Goal: Information Seeking & Learning: Find specific fact

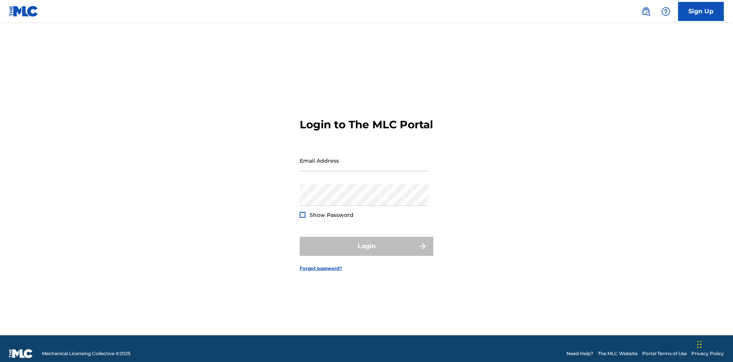
scroll to position [10, 0]
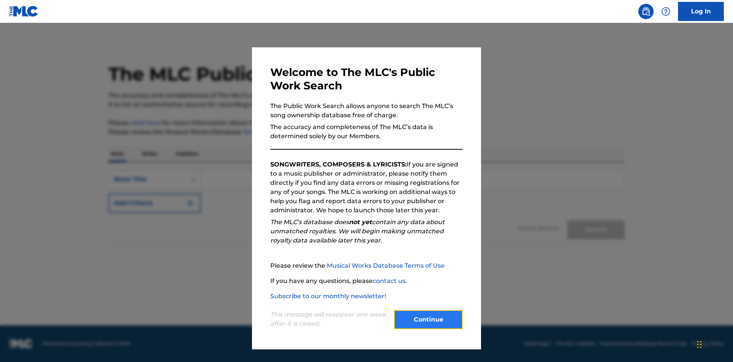
click at [428, 319] on button "Continue" at bounding box center [428, 319] width 69 height 19
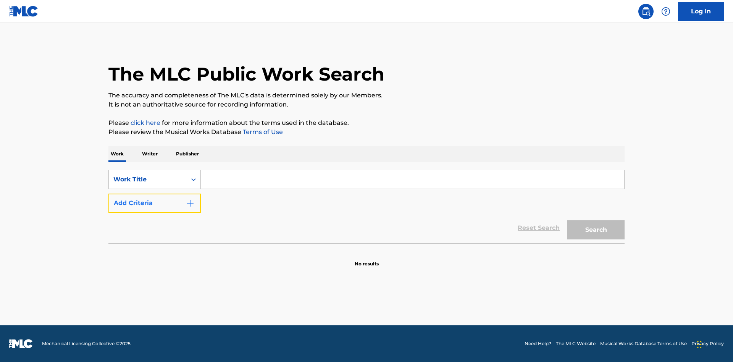
click at [155, 203] on button "Add Criteria" at bounding box center [154, 203] width 92 height 19
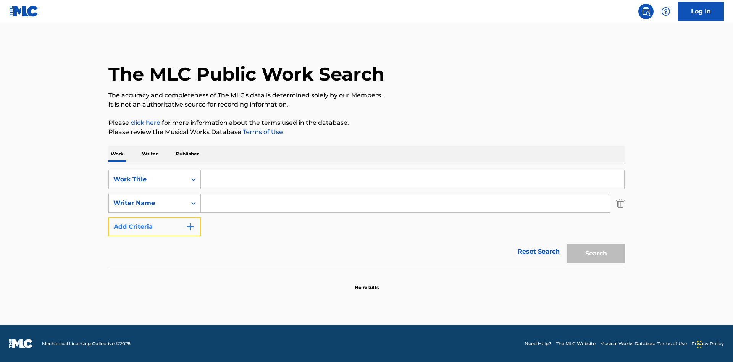
click at [155, 227] on button "Add Criteria" at bounding box center [154, 226] width 92 height 19
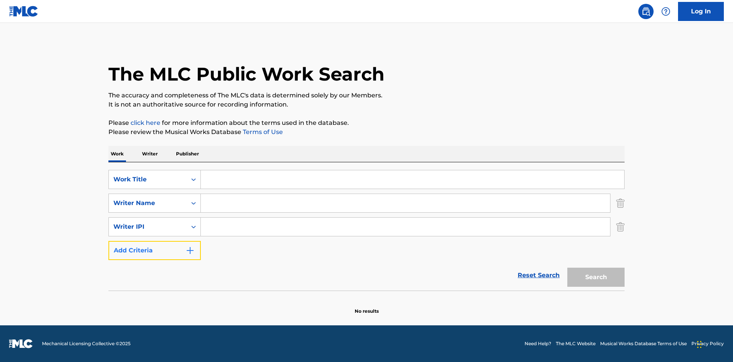
click at [155, 250] on button "Add Criteria" at bounding box center [154, 250] width 92 height 19
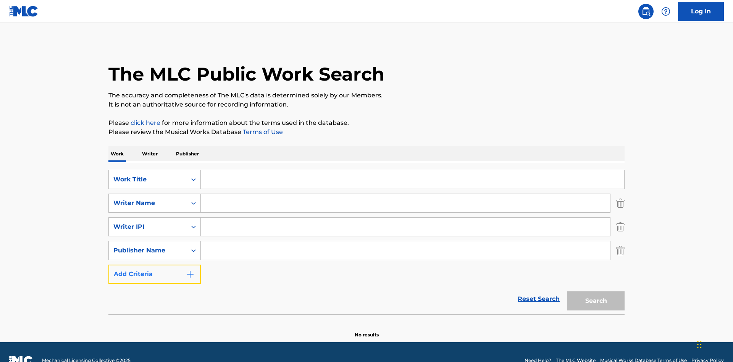
click at [155, 264] on button "Add Criteria" at bounding box center [154, 273] width 92 height 19
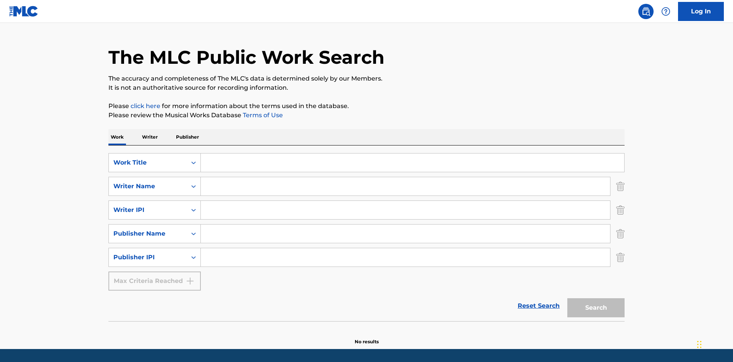
scroll to position [40, 0]
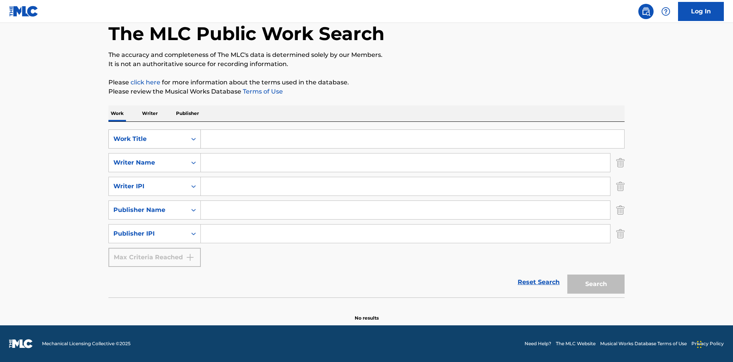
click at [148, 139] on div "Work Title" at bounding box center [147, 138] width 69 height 9
click at [155, 158] on div "ISWC" at bounding box center [155, 157] width 92 height 19
click at [148, 163] on div "Writer Name" at bounding box center [147, 162] width 69 height 9
click at [155, 182] on div "MLC Publisher Number" at bounding box center [155, 181] width 92 height 19
click at [148, 186] on div "Writer IPI" at bounding box center [147, 186] width 69 height 9
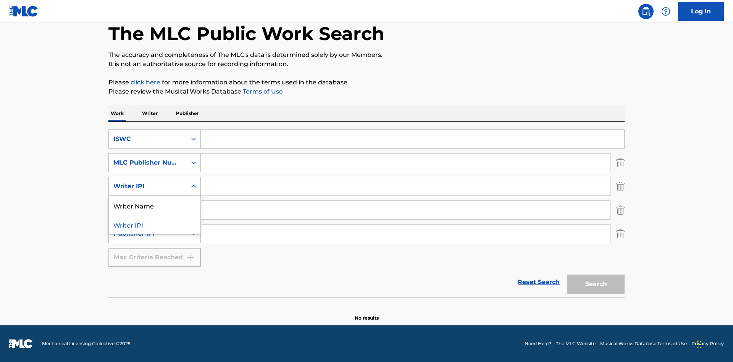
click at [155, 205] on div "Writer Name" at bounding box center [155, 205] width 92 height 19
click at [148, 210] on div "Publisher Name" at bounding box center [147, 209] width 69 height 9
click at [155, 229] on div "Writer IPI" at bounding box center [155, 228] width 92 height 19
click at [148, 234] on div "Publisher IPI" at bounding box center [147, 233] width 69 height 9
click at [155, 253] on div "Publisher Name" at bounding box center [155, 252] width 92 height 19
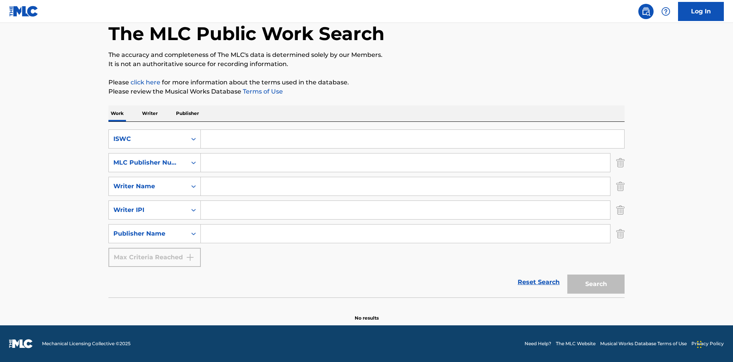
click at [412, 139] on input "Search Form" at bounding box center [412, 139] width 423 height 18
type input "T-917.105.8"
click at [405, 163] on input "Search Form" at bounding box center [405, 162] width 409 height 18
type input "P06967"
click at [405, 186] on input "Search Form" at bounding box center [405, 186] width 409 height 18
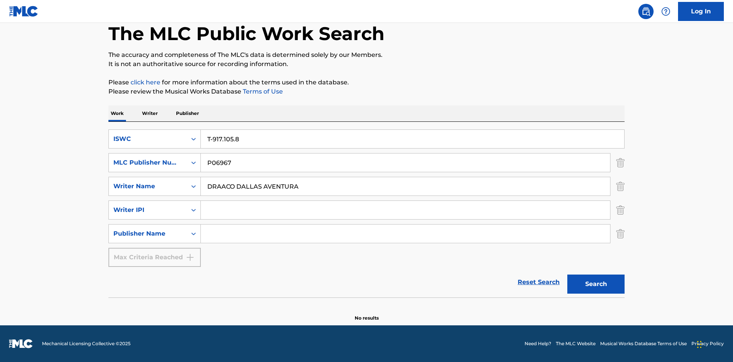
type input "DRAACO DALLAS AVENTURA"
click at [405, 210] on input "Search Form" at bounding box center [405, 210] width 409 height 18
type input "00766422818"
click at [405, 234] on input "Search Form" at bounding box center [405, 233] width 409 height 18
type input "DRAACO AVENTURA PUB DESIGNEE"
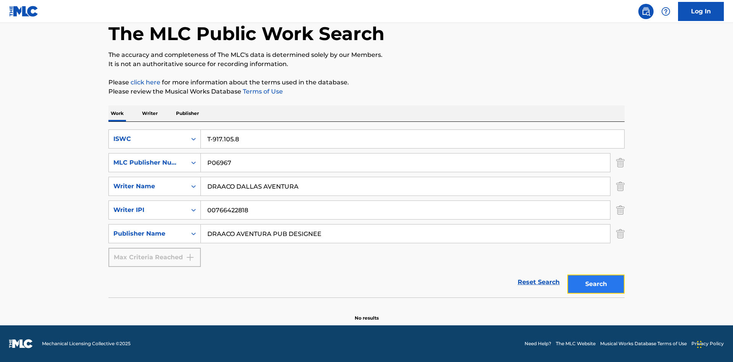
click at [596, 284] on button "Search" at bounding box center [595, 283] width 57 height 19
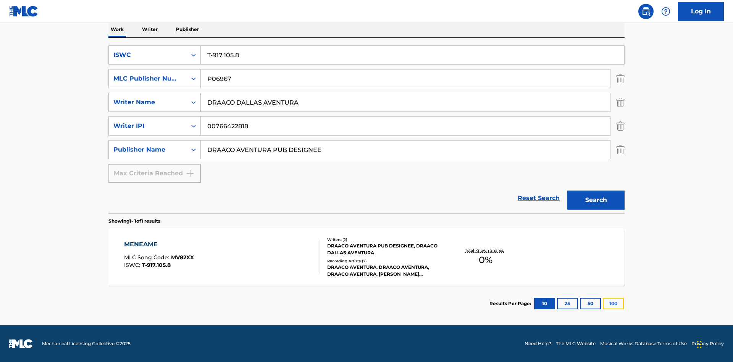
click at [603, 303] on button "100" at bounding box center [613, 303] width 21 height 11
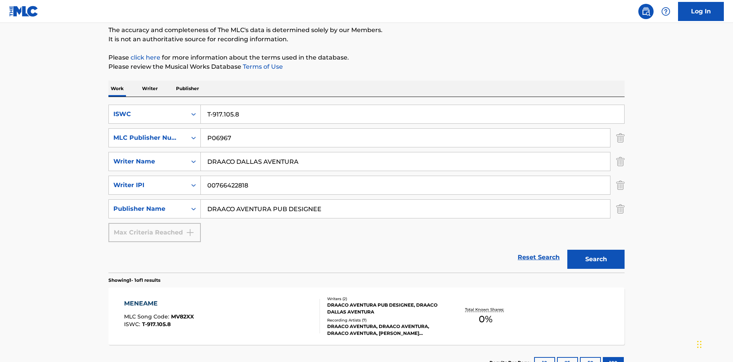
scroll to position [124, 0]
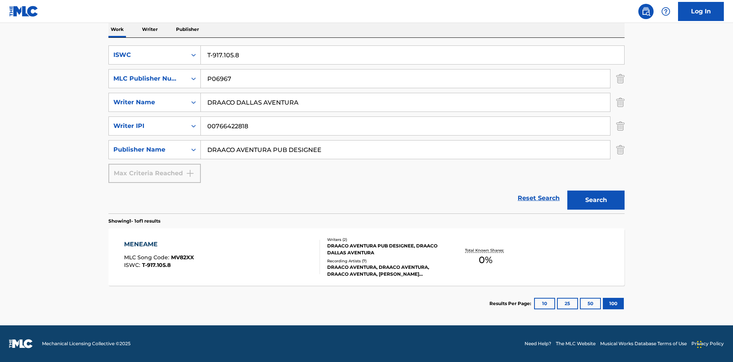
click at [158, 244] on div "MENEAME" at bounding box center [159, 244] width 70 height 9
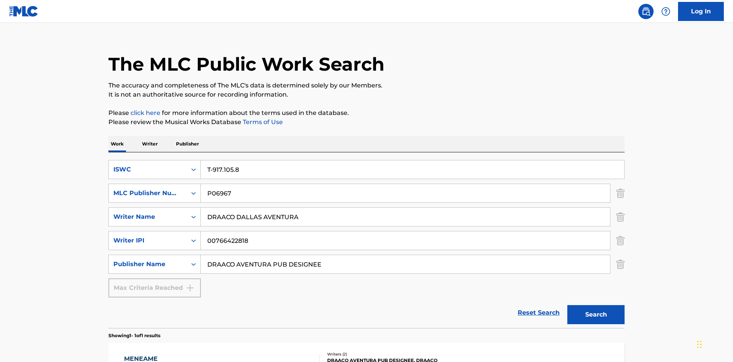
scroll to position [124, 0]
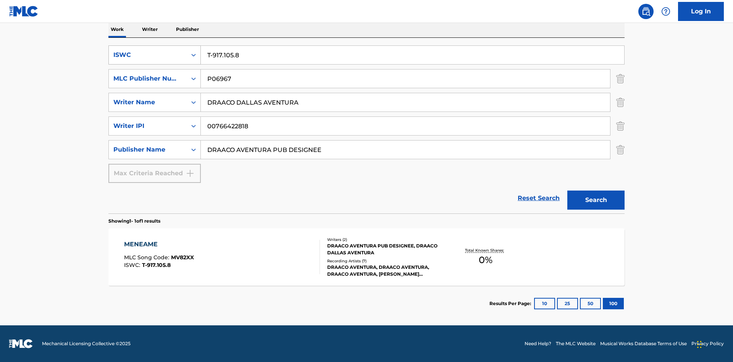
click at [148, 55] on div "ISWC" at bounding box center [147, 54] width 69 height 9
click at [155, 93] on div "MLC Song Code" at bounding box center [155, 93] width 92 height 19
click at [148, 79] on div "MLC Publisher Number" at bounding box center [147, 78] width 69 height 9
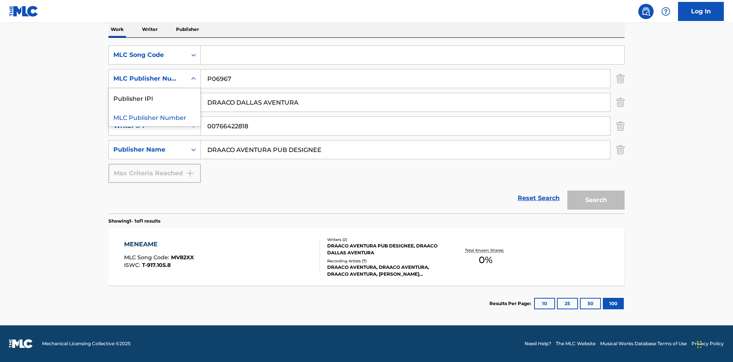
click at [155, 98] on div "Publisher IPI" at bounding box center [155, 97] width 92 height 19
click at [412, 55] on input "Search Form" at bounding box center [412, 55] width 423 height 18
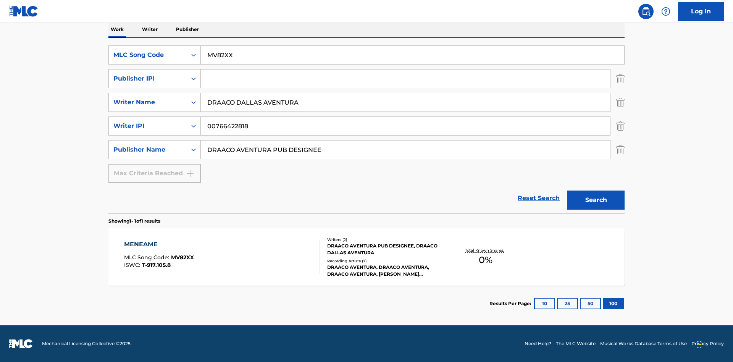
type input "MV82XX"
click at [405, 79] on input "Search Form" at bounding box center [405, 78] width 409 height 18
type input "00766422818"
click at [596, 200] on button "Search" at bounding box center [595, 199] width 57 height 19
click at [158, 244] on div "MENEAME" at bounding box center [159, 244] width 70 height 9
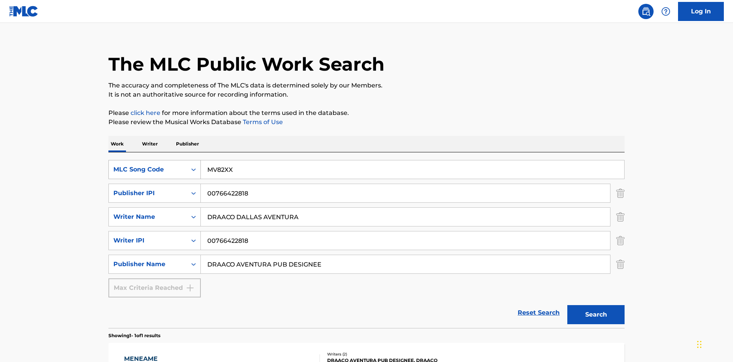
click at [148, 165] on div "MLC Song Code" at bounding box center [147, 169] width 69 height 9
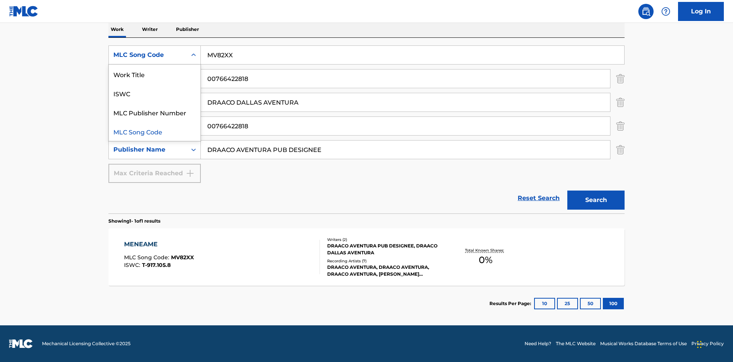
click at [155, 74] on div "Work Title" at bounding box center [155, 74] width 92 height 19
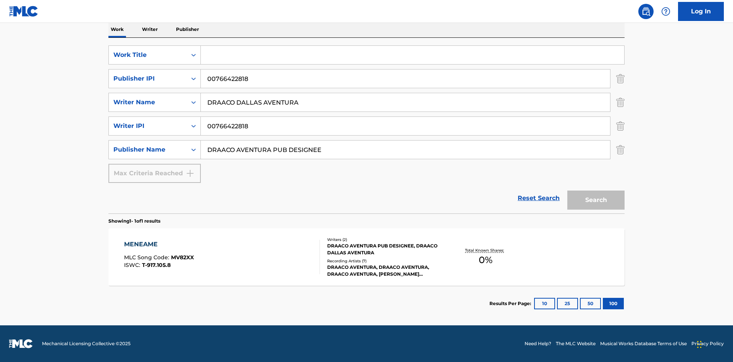
click at [412, 55] on input "Search Form" at bounding box center [412, 55] width 423 height 18
type input "MENEAME"
click at [596, 200] on button "Search" at bounding box center [595, 199] width 57 height 19
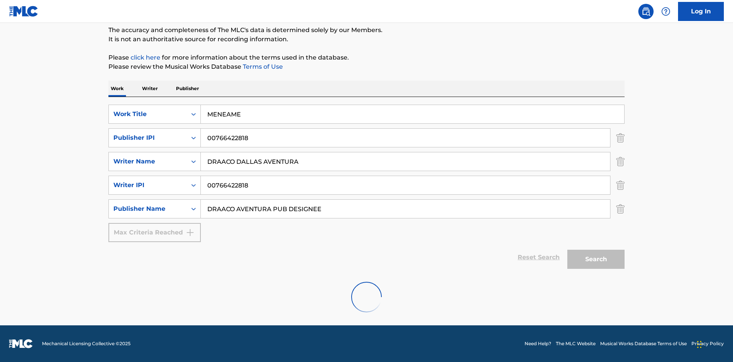
scroll to position [40, 0]
